Goal: Find specific page/section

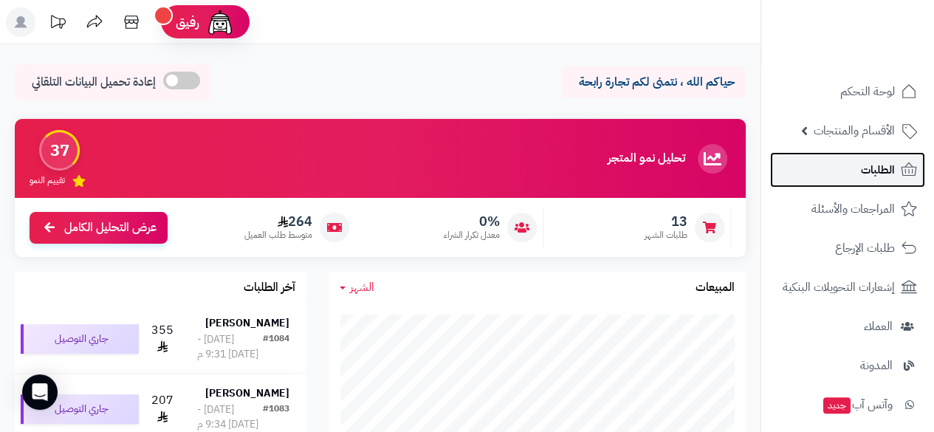
click at [865, 168] on span "الطلبات" at bounding box center [878, 169] width 34 height 21
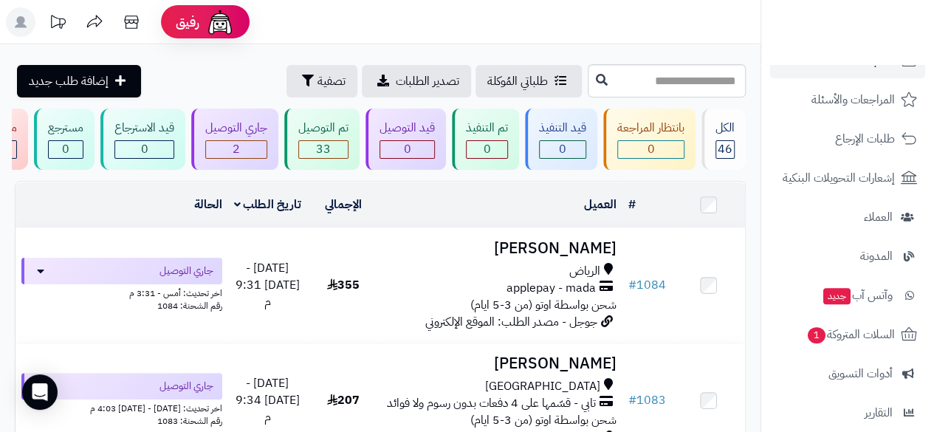
scroll to position [120, 0]
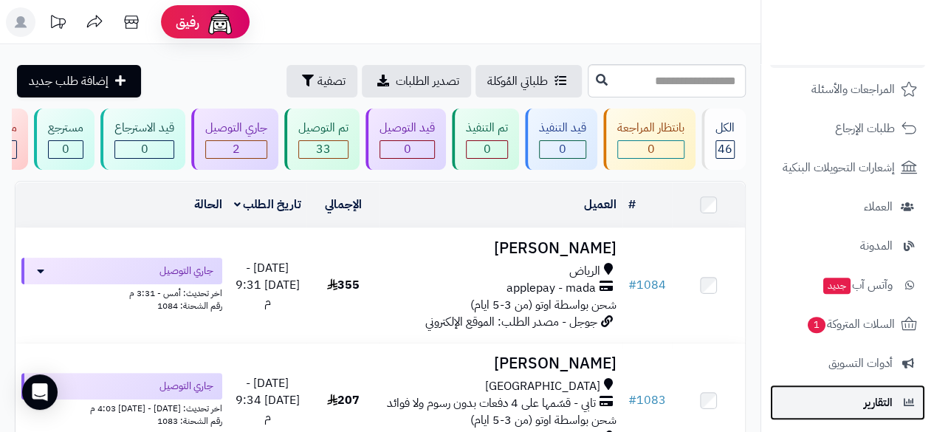
click at [878, 405] on span "التقارير" at bounding box center [878, 402] width 29 height 21
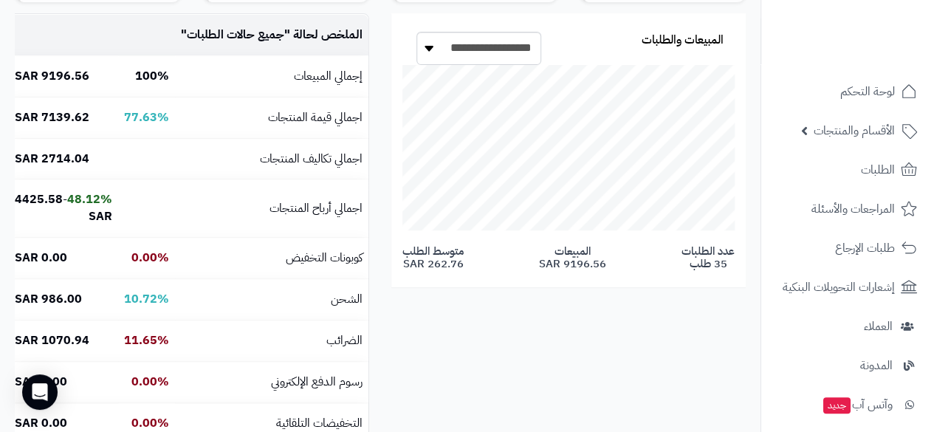
scroll to position [255, 0]
